Goal: Navigation & Orientation: Find specific page/section

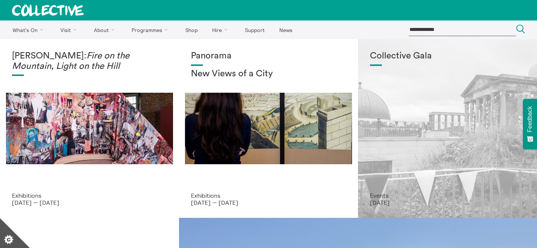
drag, startPoint x: 0, startPoint y: 0, endPoint x: 388, endPoint y: 105, distance: 402.0
click at [388, 105] on div "Collective Gala" at bounding box center [447, 121] width 155 height 141
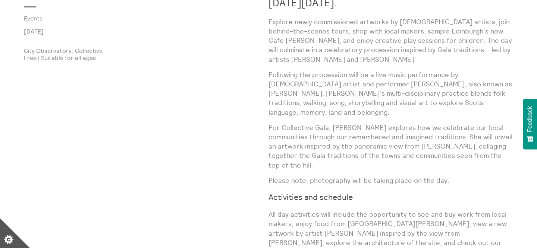
scroll to position [445, 0]
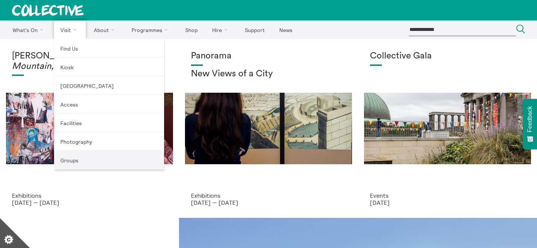
click at [93, 159] on link "Groups" at bounding box center [109, 160] width 110 height 19
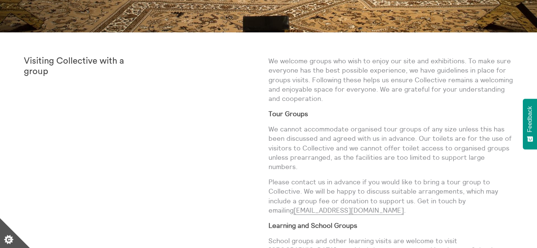
scroll to position [251, 0]
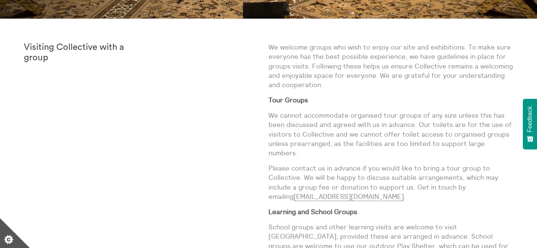
click at [317, 57] on p "We welcome groups who wish to enjoy our site and exhibitions. To make sure ever…" at bounding box center [391, 66] width 245 height 47
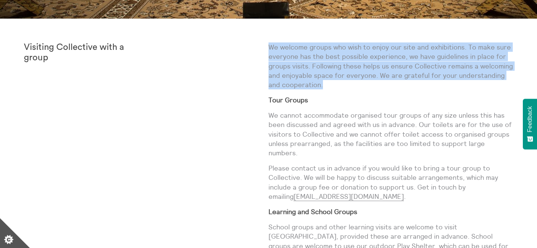
copy div "We welcome groups who wish to enjoy our site and exhibitions. To make sure ever…"
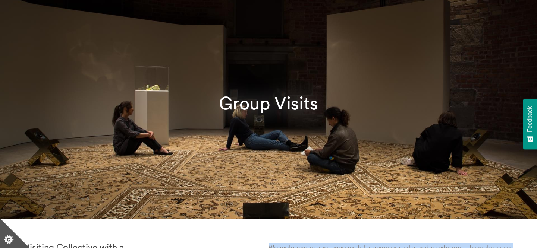
scroll to position [0, 0]
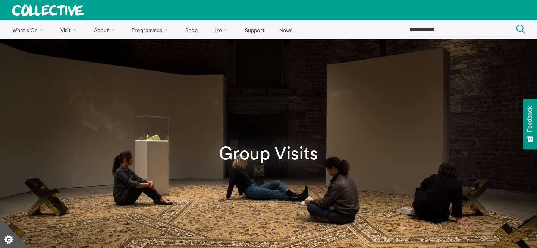
click at [46, 12] on icon at bounding box center [48, 10] width 72 height 12
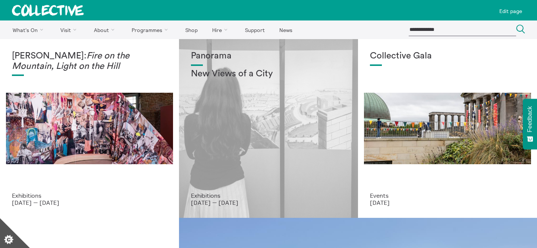
click at [207, 104] on div "Panorama New Views of a City" at bounding box center [268, 121] width 155 height 141
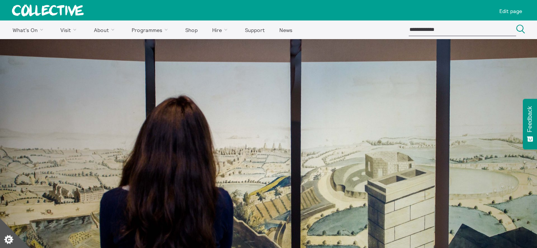
click at [43, 9] on icon at bounding box center [47, 10] width 71 height 12
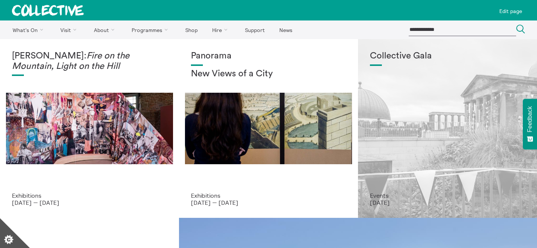
click at [455, 69] on div "Collective Gala" at bounding box center [447, 121] width 155 height 141
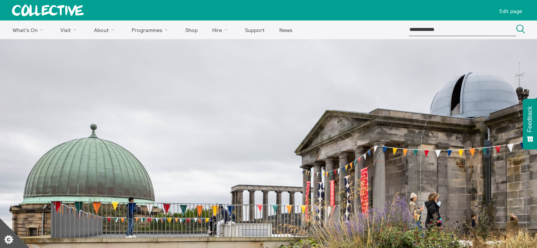
click at [69, 10] on icon at bounding box center [48, 10] width 72 height 12
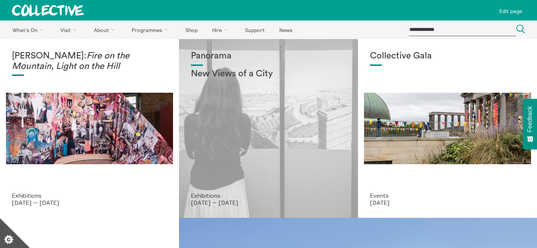
click at [274, 109] on div "Panorama New Views of a City" at bounding box center [268, 121] width 155 height 141
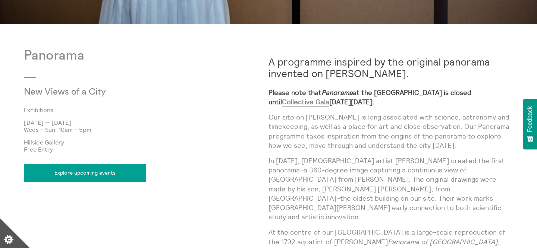
scroll to position [382, 0]
